Goal: Find specific page/section: Find specific page/section

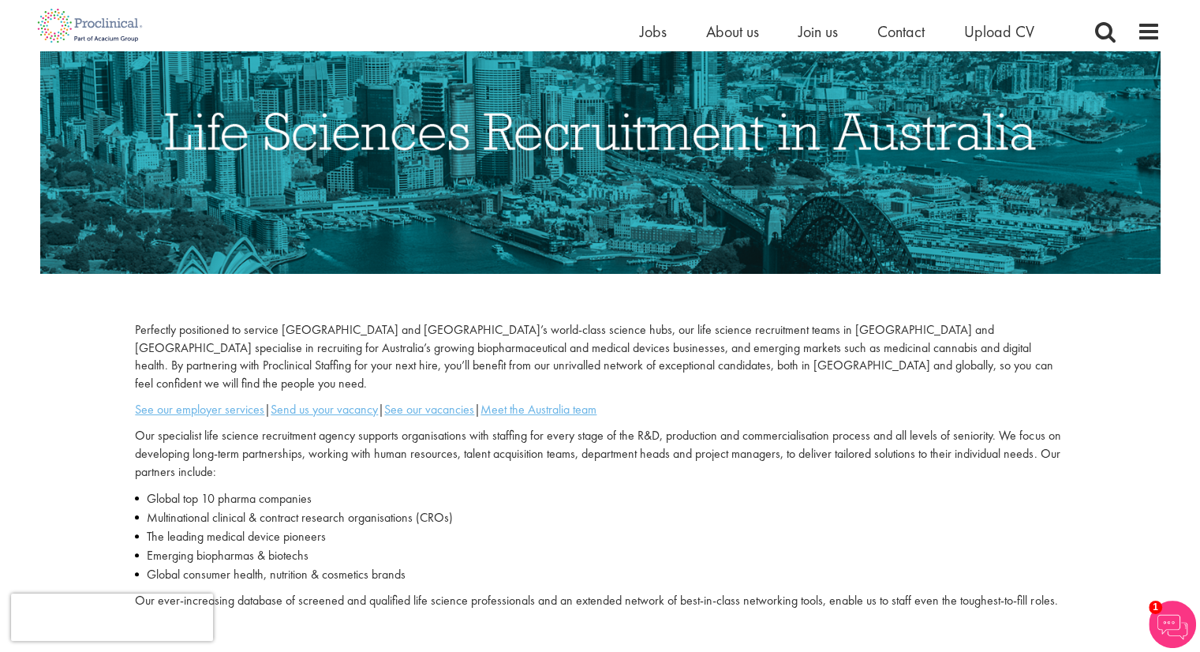
scroll to position [237, 0]
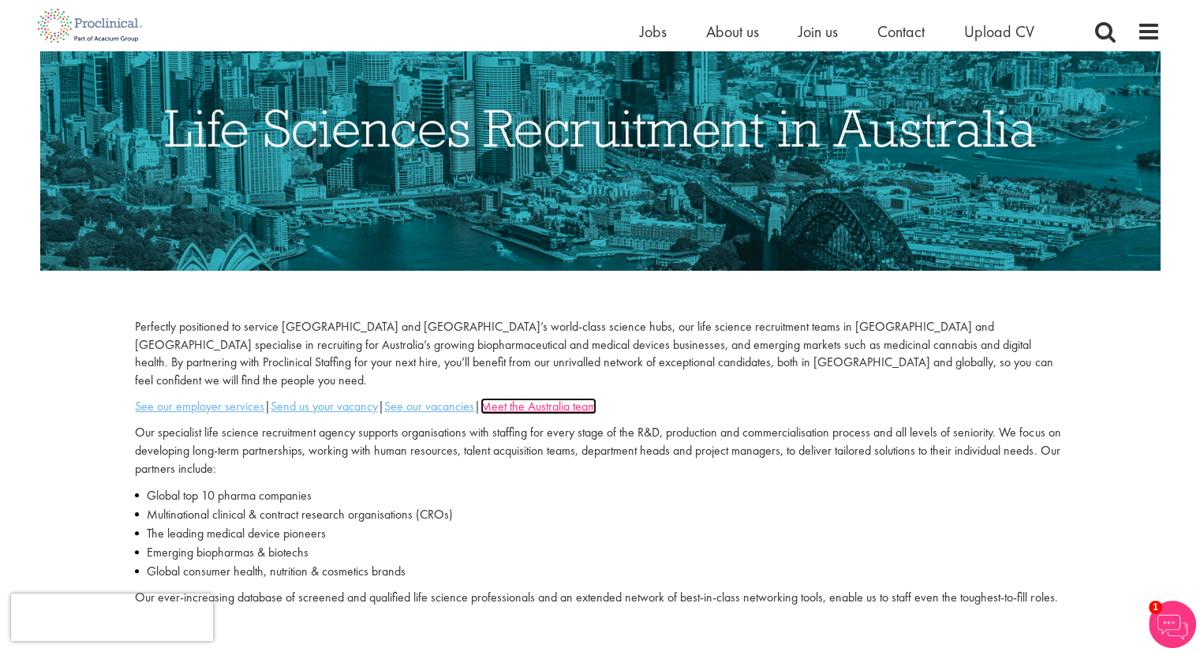
click at [532, 398] on u "Meet the Australia team" at bounding box center [539, 406] width 116 height 17
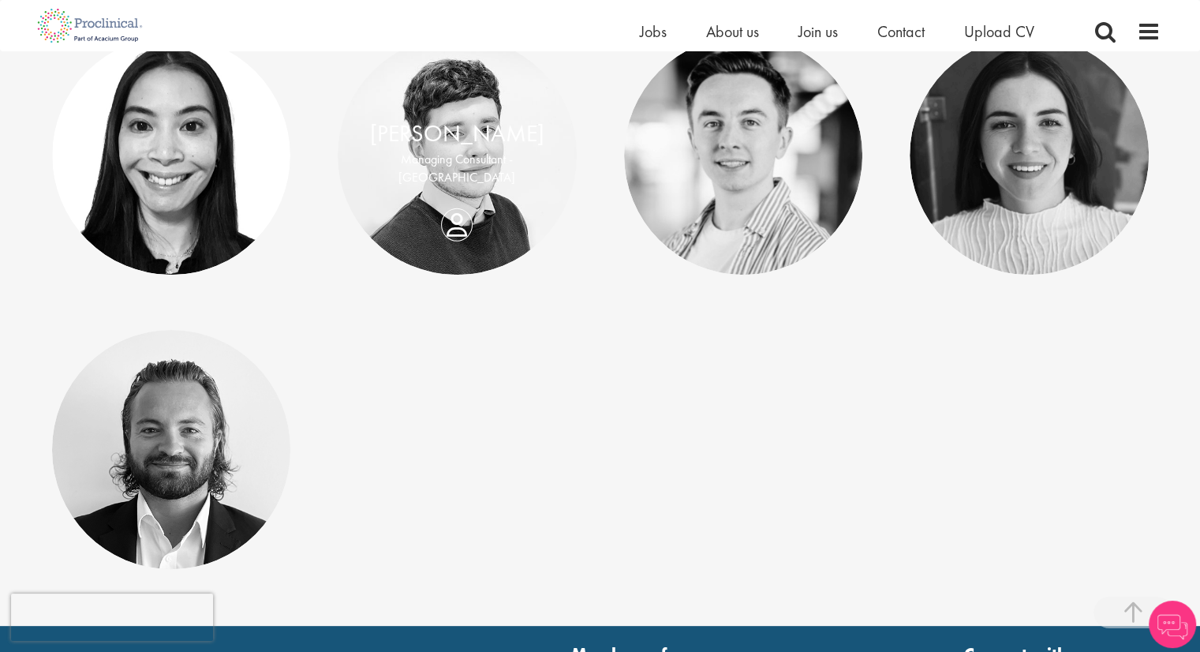
scroll to position [139, 0]
